Goal: Task Accomplishment & Management: Use online tool/utility

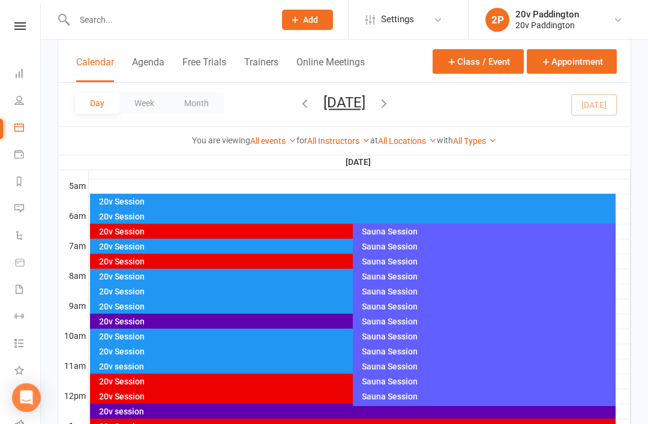
scroll to position [214, 0]
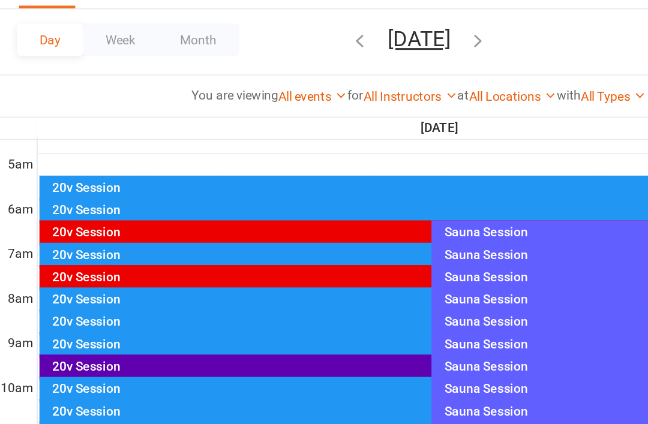
click at [140, 303] on div "20v Session" at bounding box center [350, 307] width 504 height 8
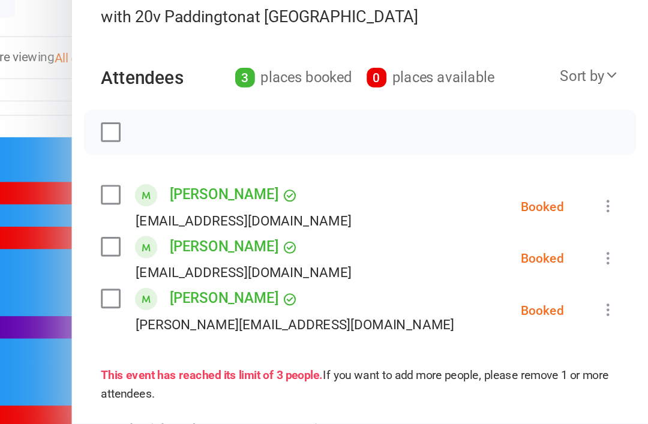
click at [615, 234] on button at bounding box center [622, 241] width 14 height 14
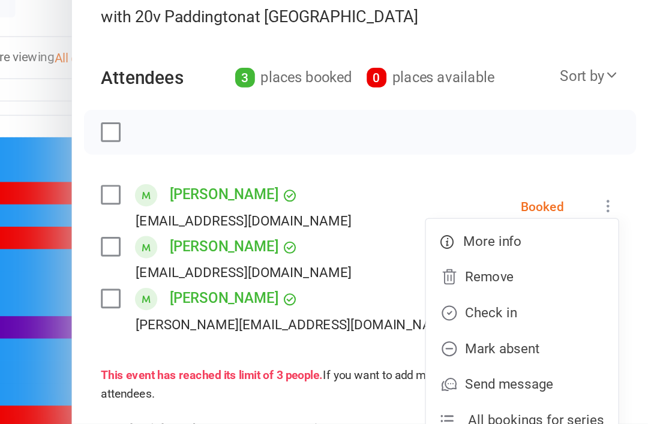
click at [499, 300] on link "Check in" at bounding box center [563, 312] width 129 height 24
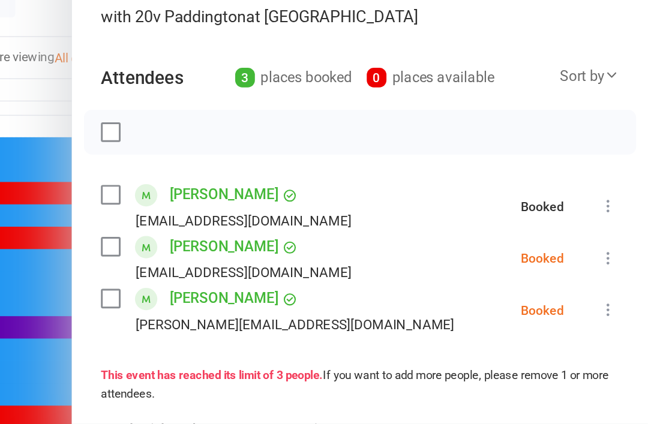
click at [616, 270] on icon at bounding box center [622, 276] width 12 height 12
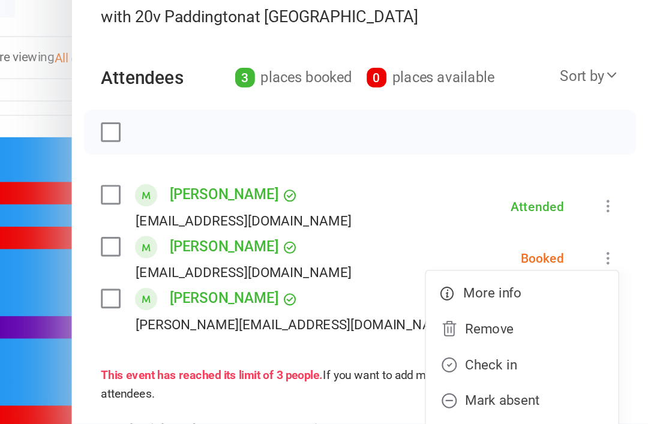
click at [499, 335] on link "Check in" at bounding box center [563, 347] width 129 height 24
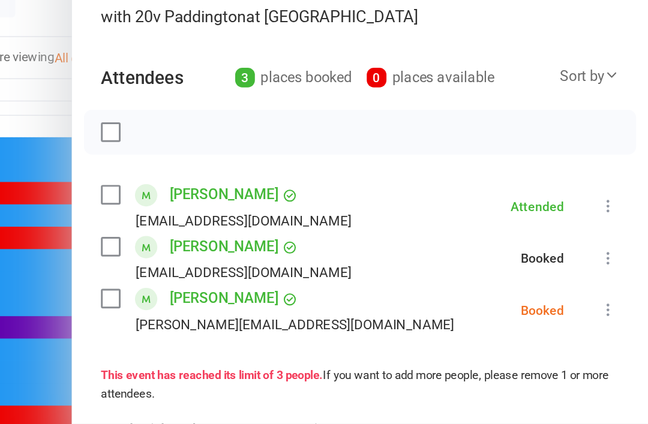
click at [616, 304] on icon at bounding box center [622, 310] width 12 height 12
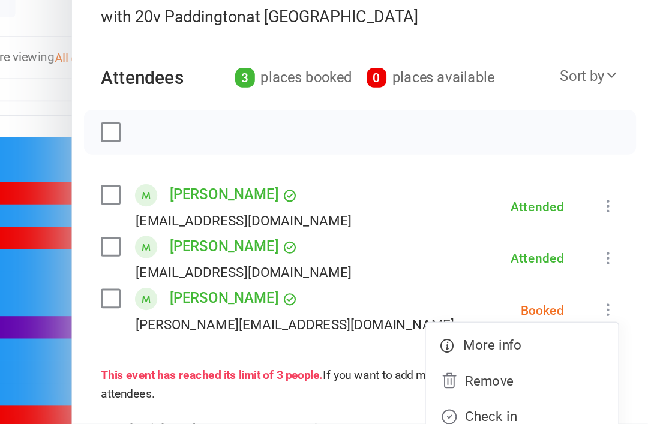
click at [499, 370] on link "Check in" at bounding box center [563, 382] width 129 height 24
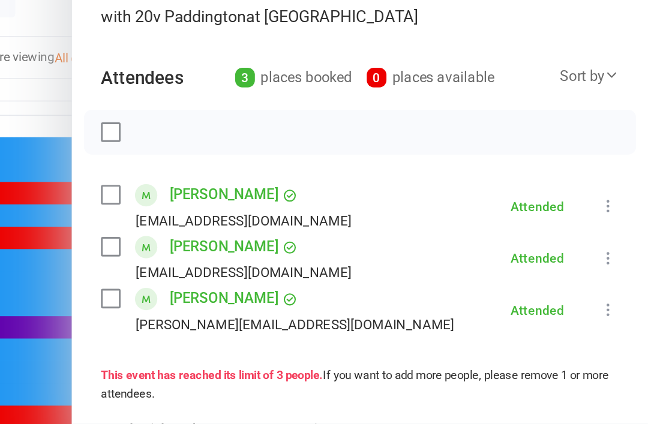
click at [41, 65] on div at bounding box center [345, 212] width 608 height 424
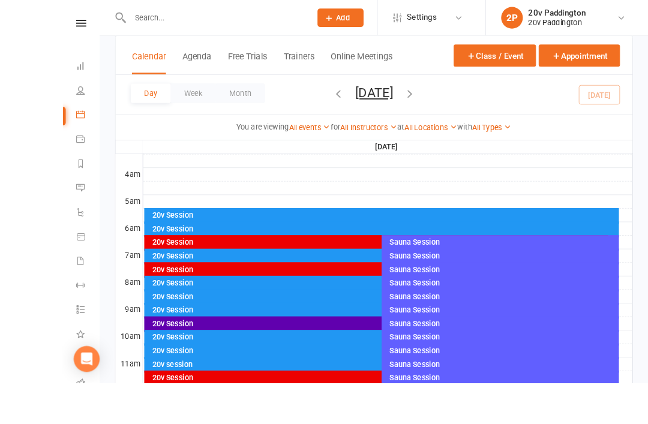
scroll to position [178, 0]
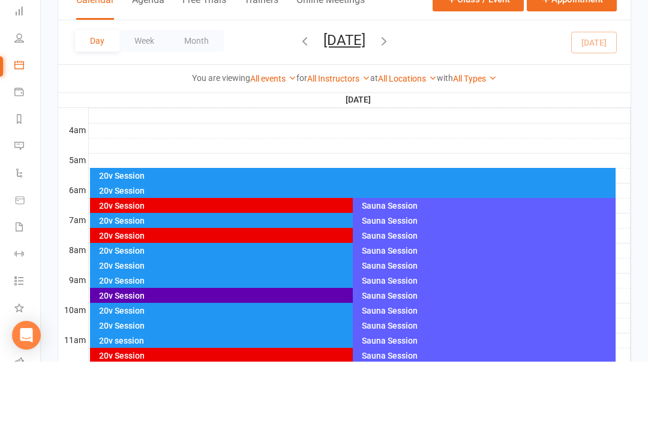
click at [311, 354] on div "20v Session" at bounding box center [350, 358] width 504 height 8
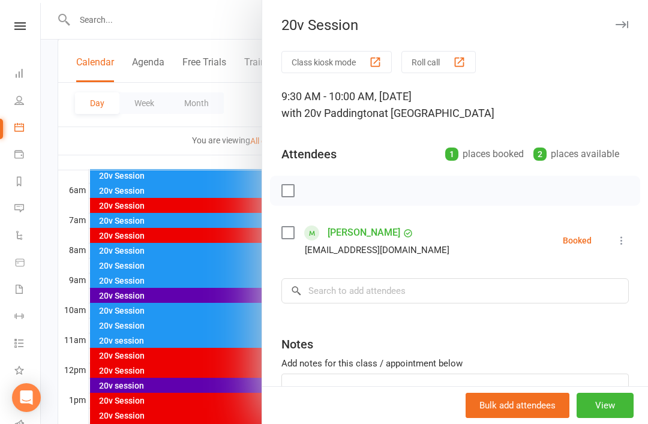
click at [182, 263] on div at bounding box center [345, 212] width 608 height 424
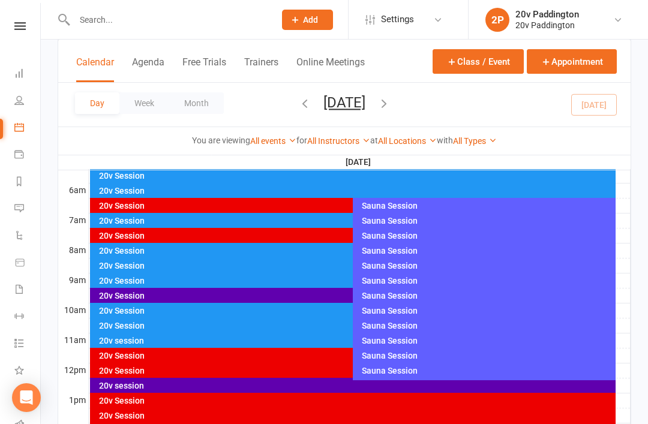
click at [195, 318] on div "20v Session" at bounding box center [347, 326] width 514 height 17
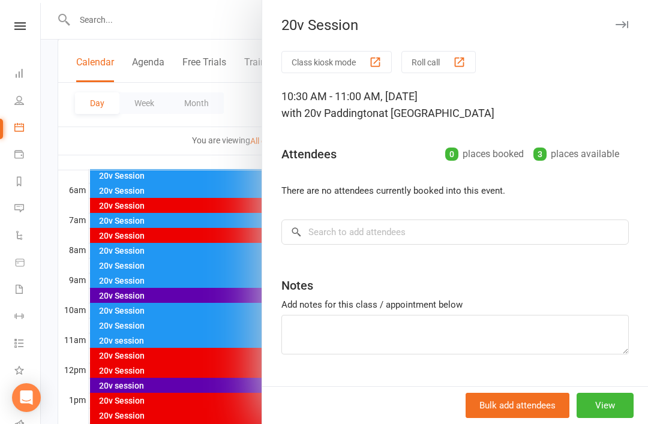
click at [220, 300] on div at bounding box center [345, 212] width 608 height 424
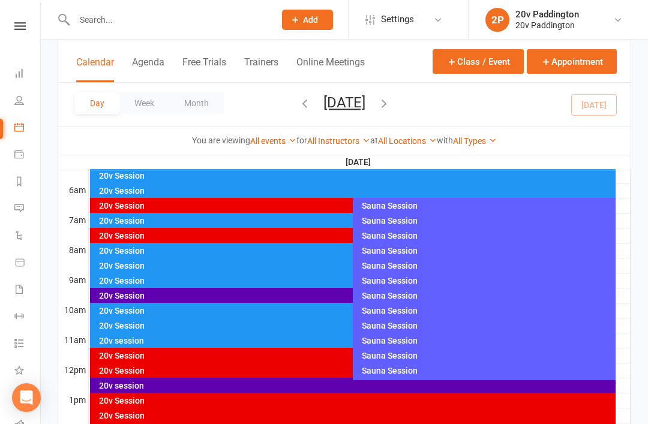
click at [202, 330] on div "20v Session" at bounding box center [350, 326] width 504 height 8
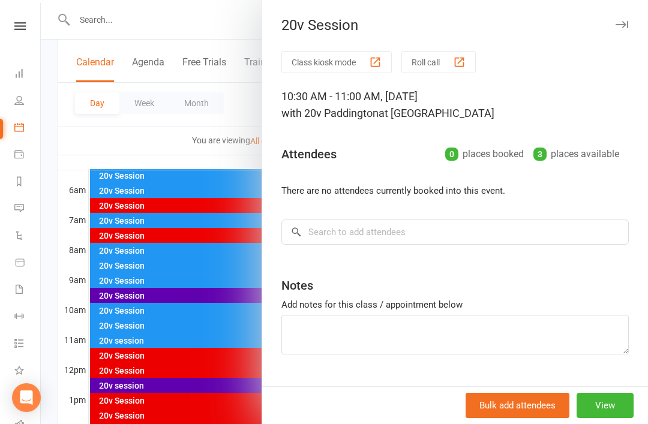
click at [206, 325] on div at bounding box center [345, 212] width 608 height 424
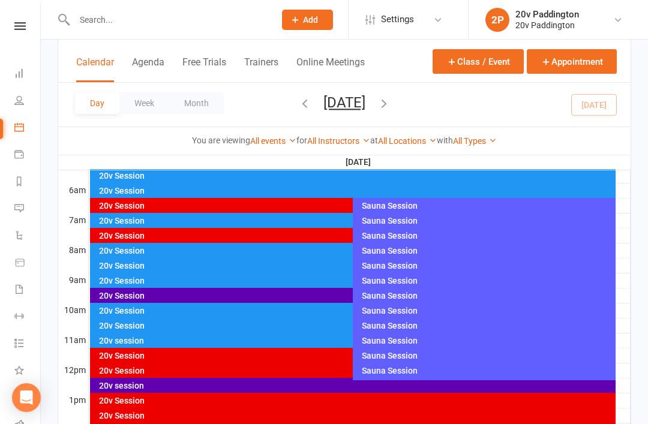
click at [202, 340] on div "20v session" at bounding box center [350, 341] width 504 height 8
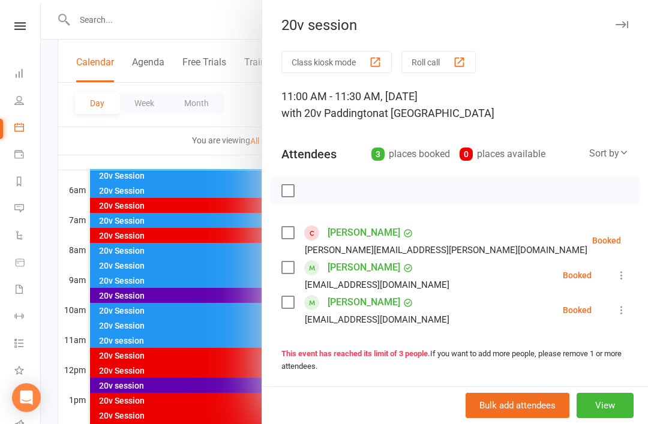
click at [148, 274] on div at bounding box center [345, 212] width 608 height 424
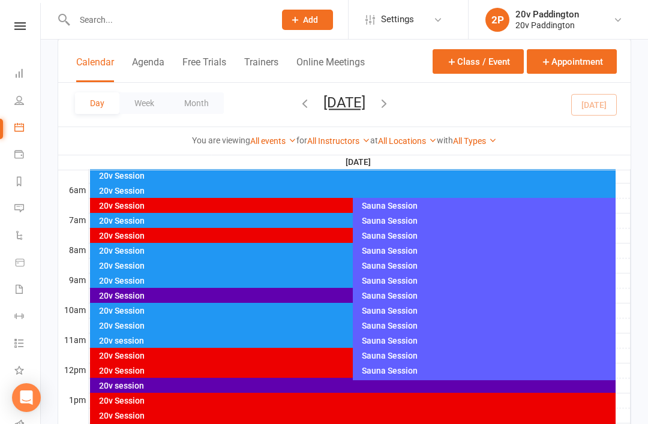
click at [157, 342] on div "20v session" at bounding box center [350, 341] width 504 height 8
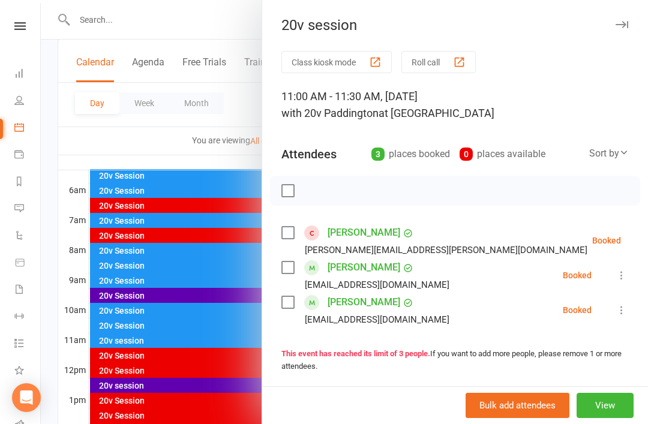
click at [146, 324] on div at bounding box center [345, 212] width 608 height 424
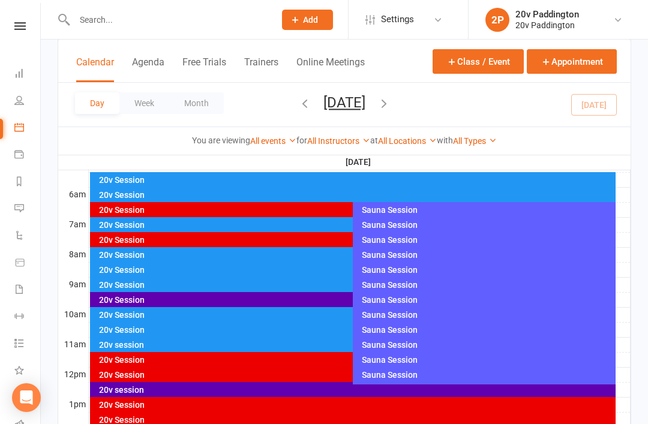
scroll to position [236, 0]
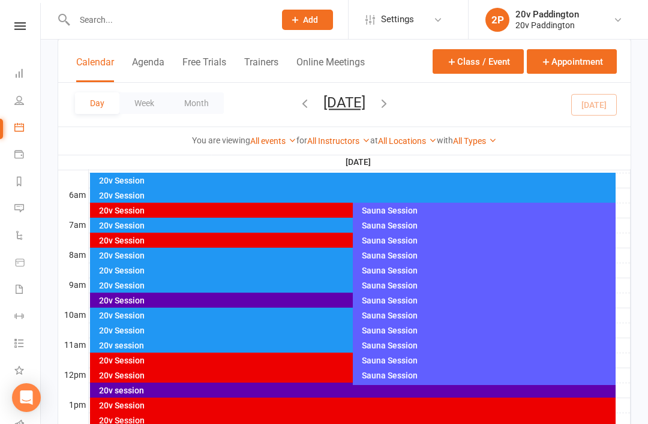
click at [170, 373] on div "20v Session" at bounding box center [350, 376] width 504 height 8
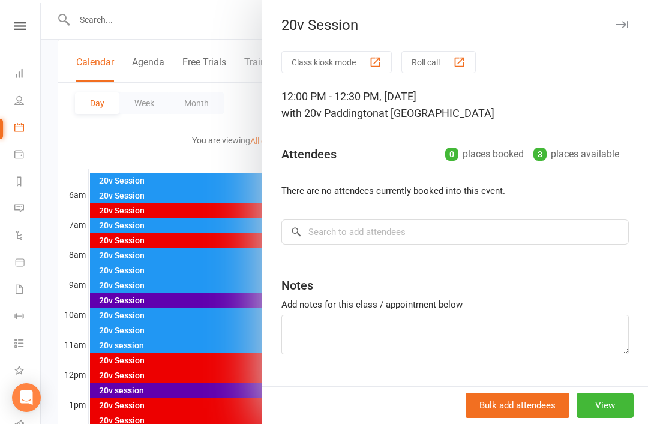
click at [173, 365] on div at bounding box center [345, 212] width 608 height 424
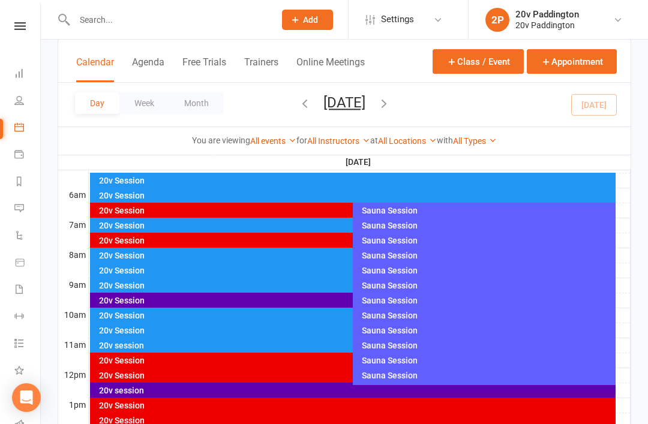
click at [175, 358] on div "20v Session" at bounding box center [350, 361] width 504 height 8
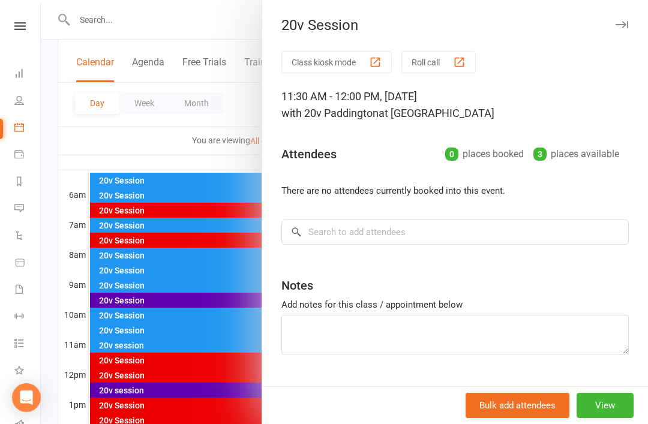
click at [177, 360] on div at bounding box center [345, 212] width 608 height 424
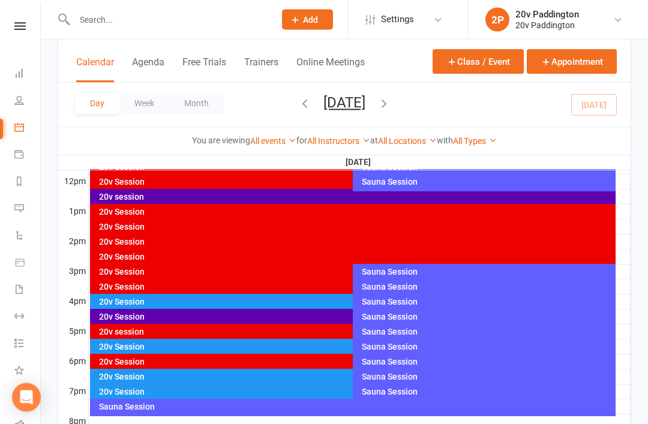
click at [259, 308] on div "20v Session" at bounding box center [347, 303] width 514 height 17
